Goal: Communication & Community: Participate in discussion

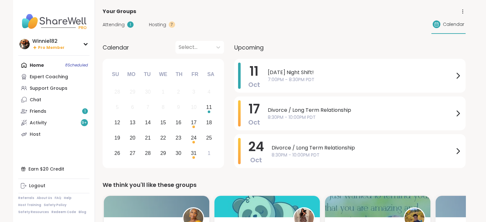
click at [331, 67] on div "[DATE] Night Shift! 7:00PM - 8:30PM PDT" at bounding box center [365, 76] width 194 height 26
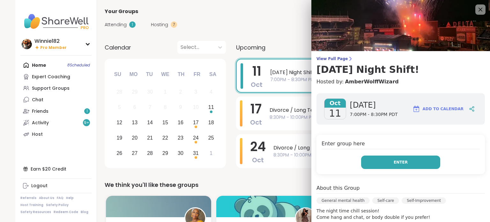
click at [405, 164] on button "Enter" at bounding box center [400, 161] width 79 height 13
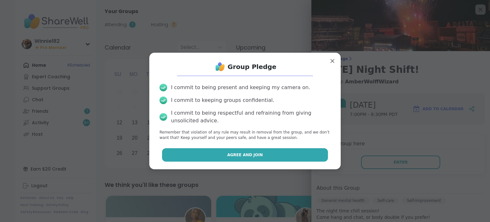
click at [298, 158] on button "Agree and Join" at bounding box center [245, 154] width 166 height 13
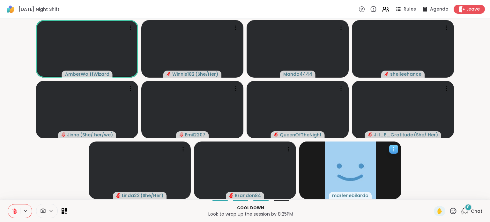
scroll to position [0, 5]
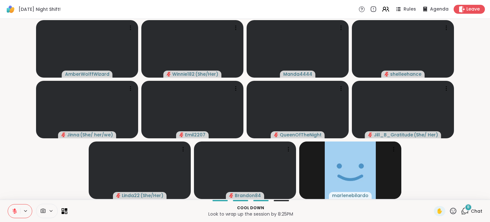
click at [9, 207] on button at bounding box center [14, 210] width 12 height 13
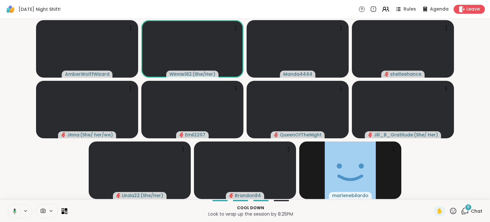
click at [11, 210] on icon at bounding box center [14, 211] width 6 height 6
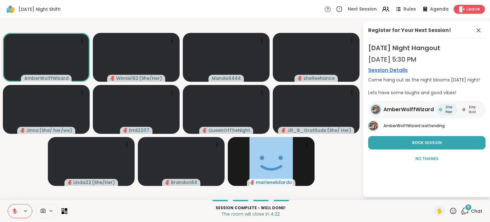
click at [12, 212] on icon at bounding box center [14, 211] width 4 height 4
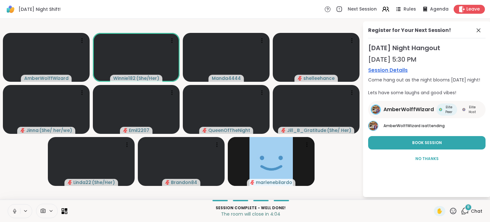
click at [12, 212] on icon at bounding box center [15, 211] width 6 height 6
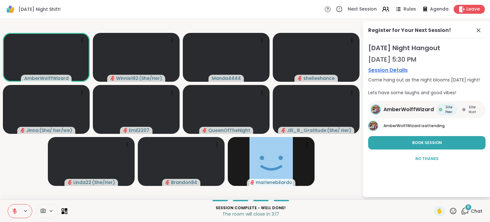
click at [392, 71] on link "Session Details" at bounding box center [426, 70] width 117 height 8
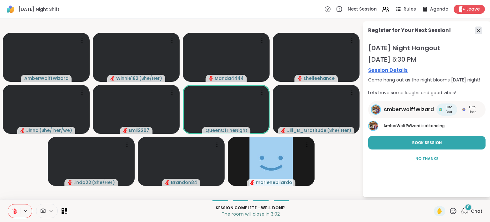
click at [477, 30] on icon at bounding box center [479, 30] width 4 height 4
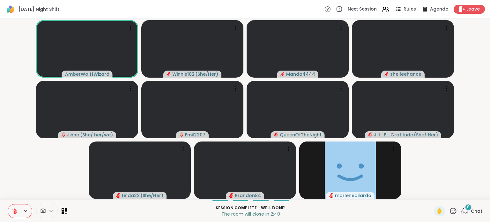
click at [461, 212] on icon at bounding box center [465, 211] width 8 height 8
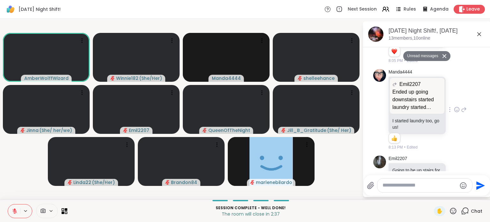
scroll to position [362, 0]
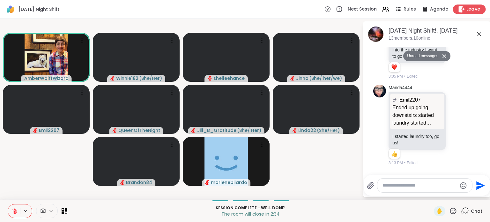
click at [467, 10] on span "Leave" at bounding box center [474, 9] width 14 height 7
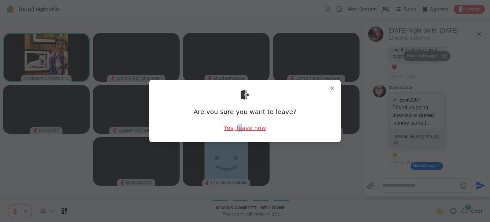
drag, startPoint x: 237, startPoint y: 134, endPoint x: 240, endPoint y: 131, distance: 5.2
click at [240, 131] on div "Are you sure you want to leave? Yes, leave now" at bounding box center [245, 111] width 181 height 52
click at [240, 131] on div "Yes, leave now" at bounding box center [245, 128] width 42 height 8
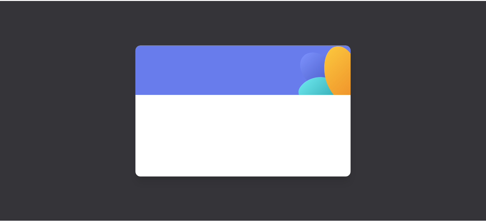
scroll to position [0, 0]
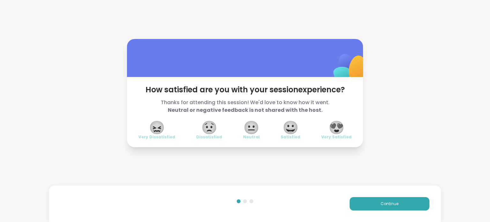
click at [332, 133] on span "😍" at bounding box center [337, 127] width 16 height 11
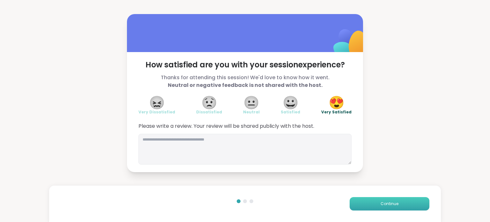
click at [390, 203] on span "Continue" at bounding box center [390, 204] width 18 height 6
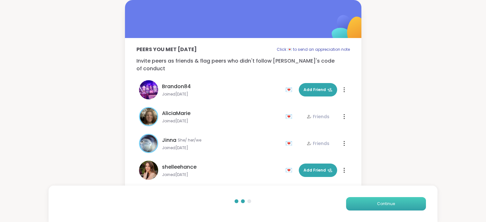
click at [390, 203] on span "Continue" at bounding box center [386, 204] width 18 height 6
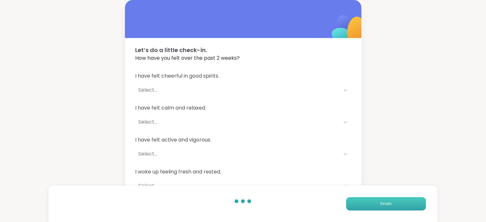
click at [390, 203] on span "Finish" at bounding box center [385, 204] width 11 height 6
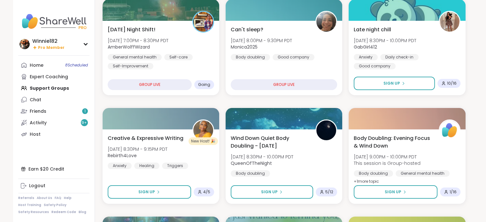
scroll to position [82, 0]
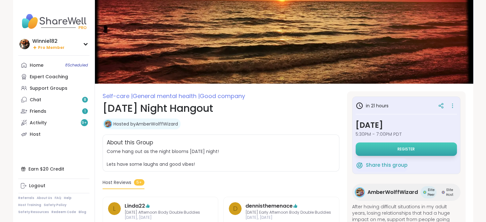
click at [392, 151] on button "Register" at bounding box center [405, 148] width 101 height 13
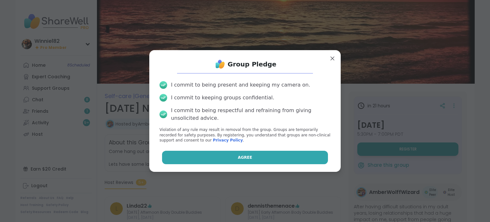
click at [291, 162] on button "Agree" at bounding box center [245, 157] width 166 height 13
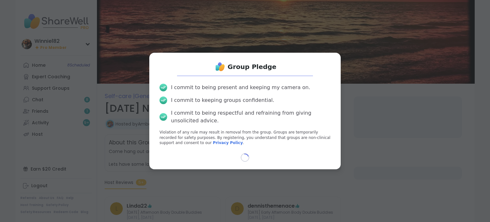
select select "**"
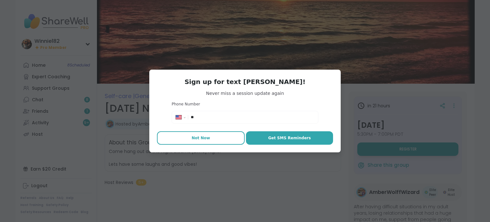
click at [195, 140] on span "Not Now" at bounding box center [201, 138] width 19 height 6
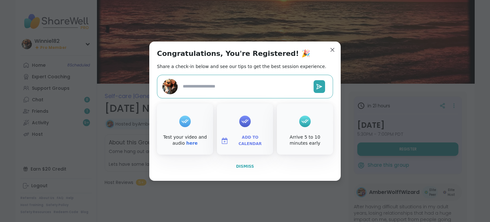
click at [243, 167] on span "Dismiss" at bounding box center [245, 166] width 18 height 4
